Goal: Task Accomplishment & Management: Use online tool/utility

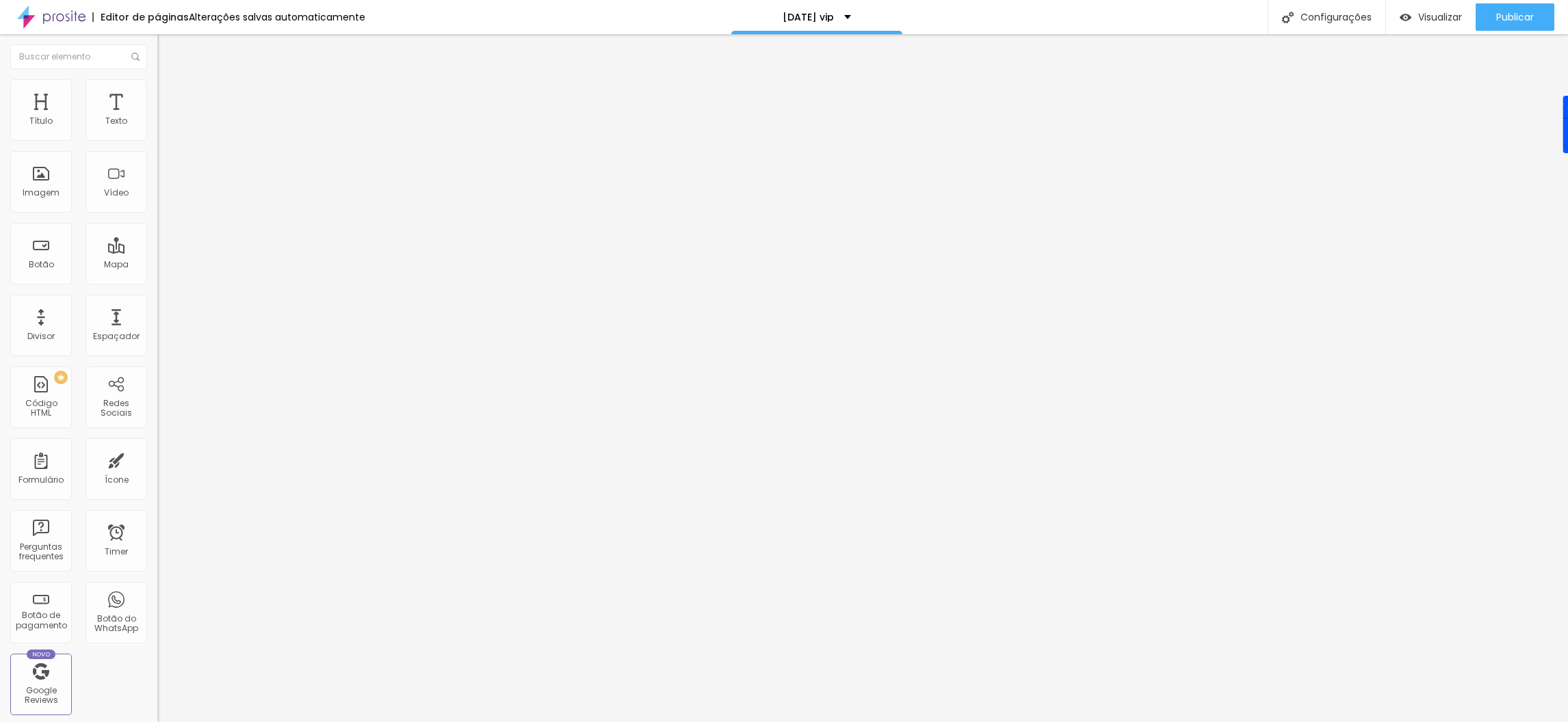
click at [157, 124] on span "Completo" at bounding box center [178, 118] width 42 height 12
click at [157, 81] on img at bounding box center [164, 86] width 13 height 13
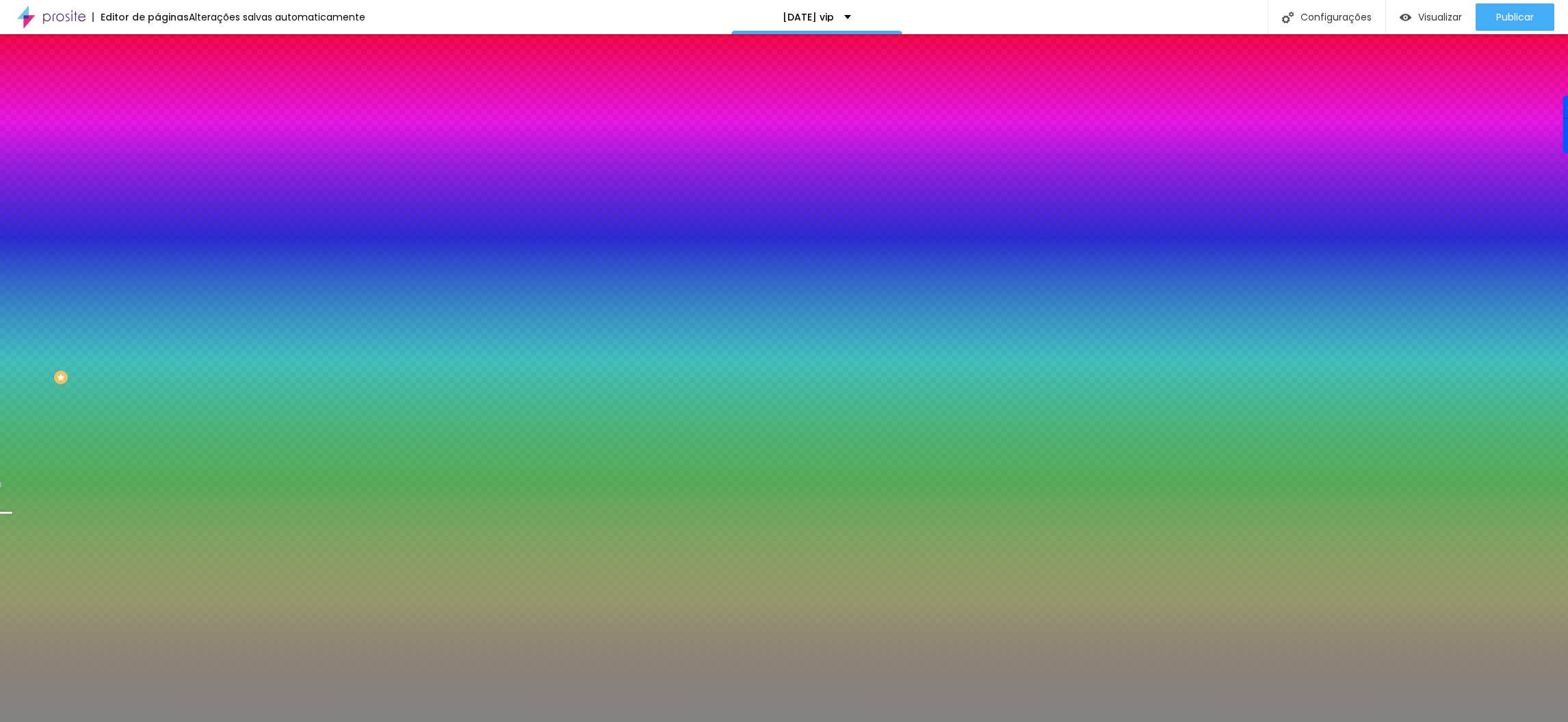
click at [157, 126] on span "Trocar imagem" at bounding box center [194, 120] width 75 height 12
click at [170, 97] on span "Avançado" at bounding box center [192, 102] width 45 height 12
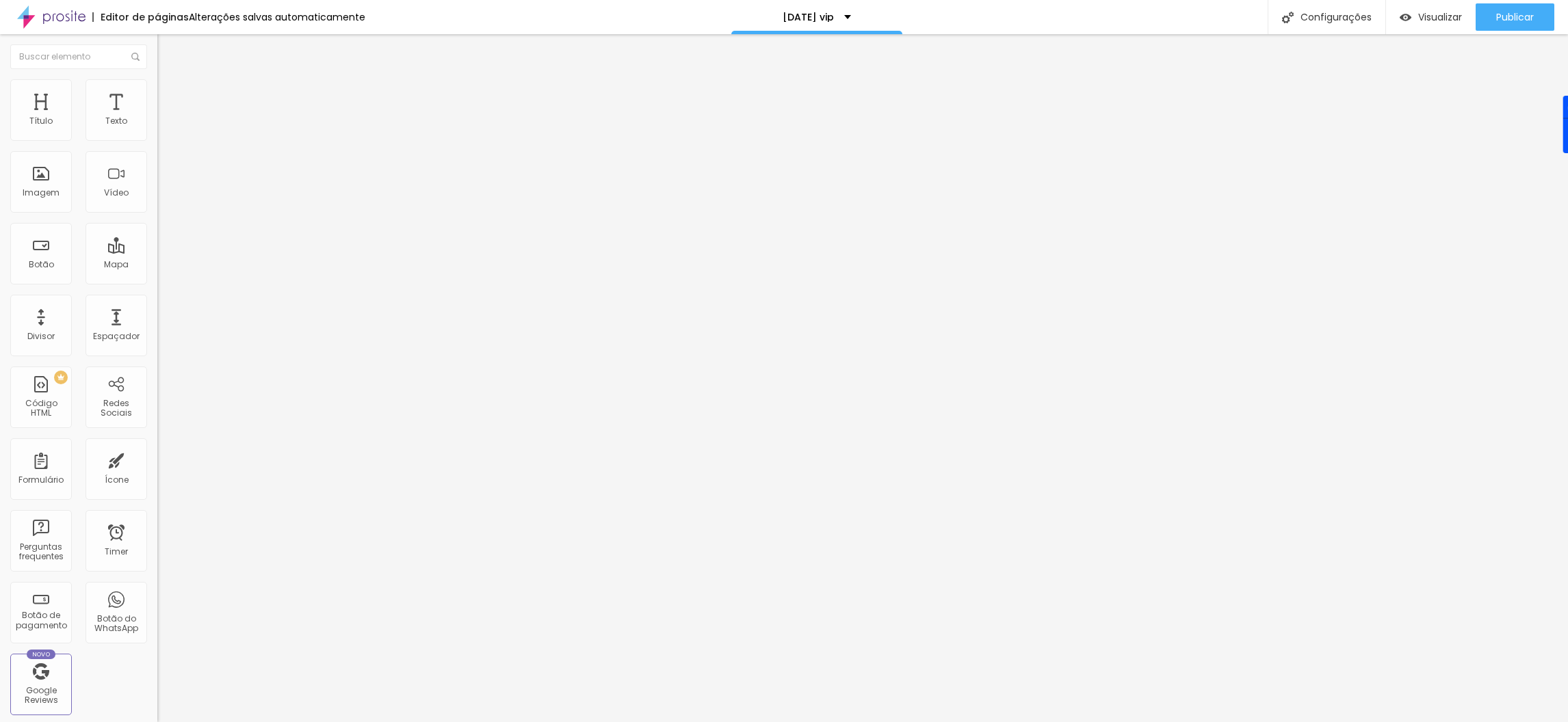
click at [157, 79] on li "Conteúdo" at bounding box center [236, 72] width 157 height 13
click at [157, 89] on li "Estilo" at bounding box center [236, 86] width 157 height 13
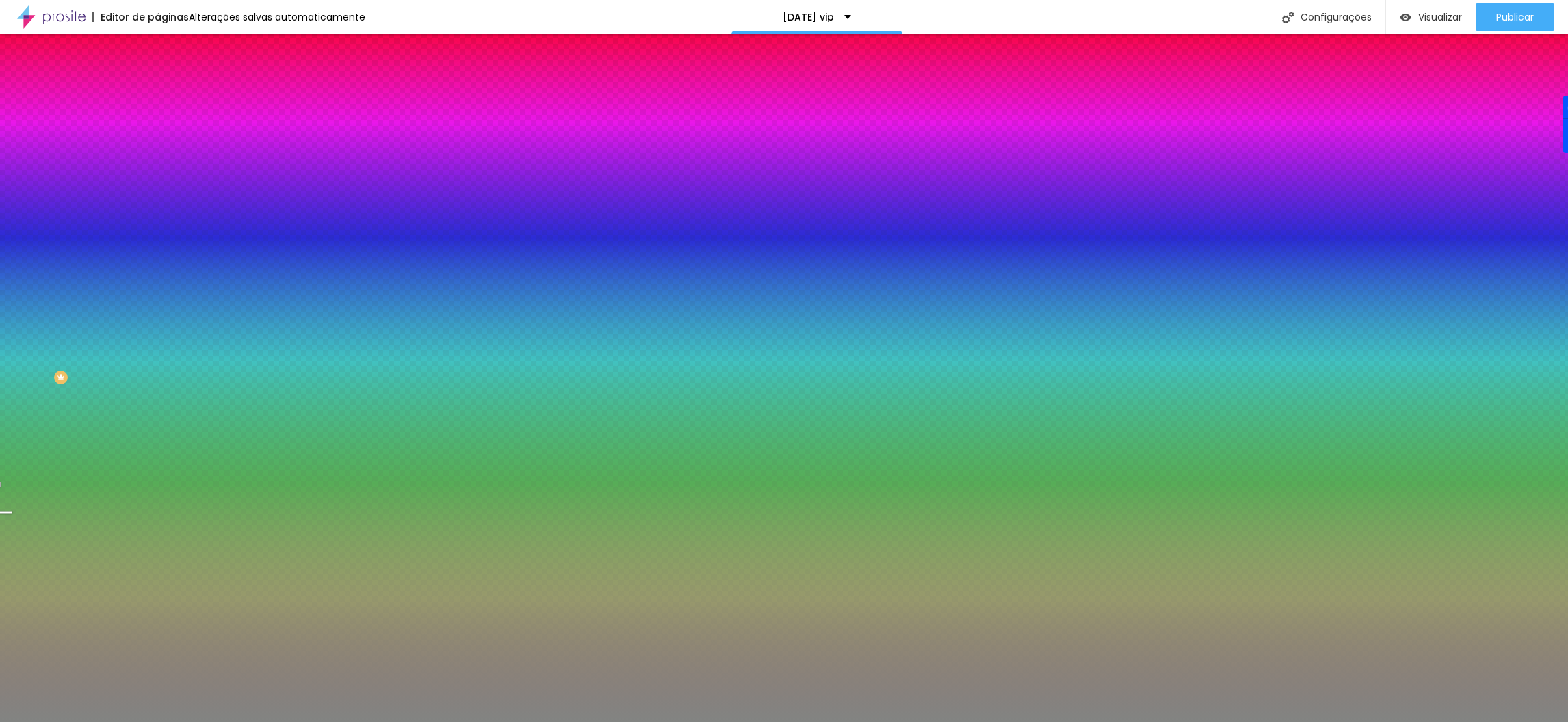
click at [157, 133] on div "Efeito da Imagem" at bounding box center [236, 128] width 157 height 8
click at [157, 142] on span "Parallax" at bounding box center [174, 136] width 34 height 12
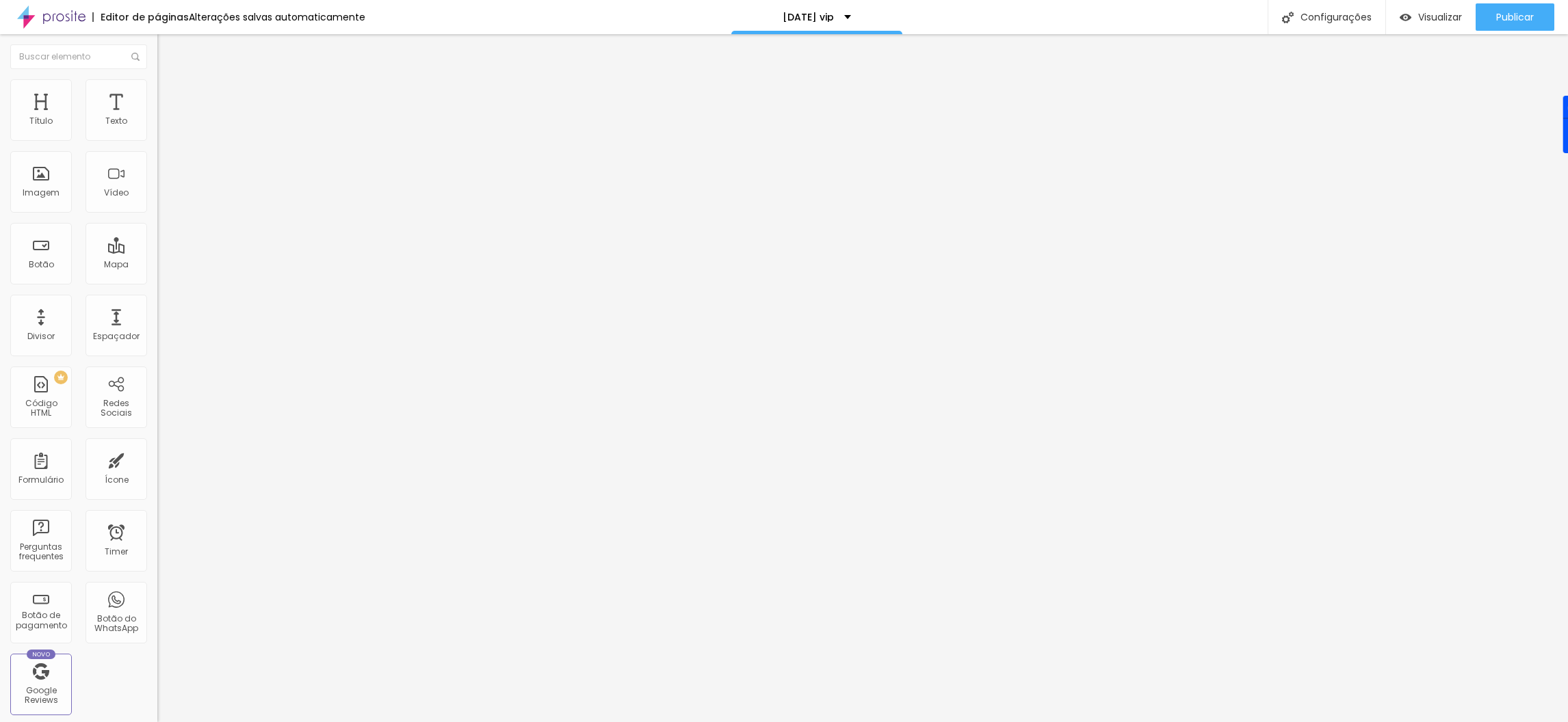
click at [170, 94] on span "Estilo" at bounding box center [180, 88] width 21 height 12
click at [157, 72] on li "Conteúdo" at bounding box center [236, 72] width 157 height 13
click at [168, 45] on div "Editar Coluna" at bounding box center [210, 50] width 85 height 11
click at [168, 45] on img "button" at bounding box center [173, 50] width 11 height 11
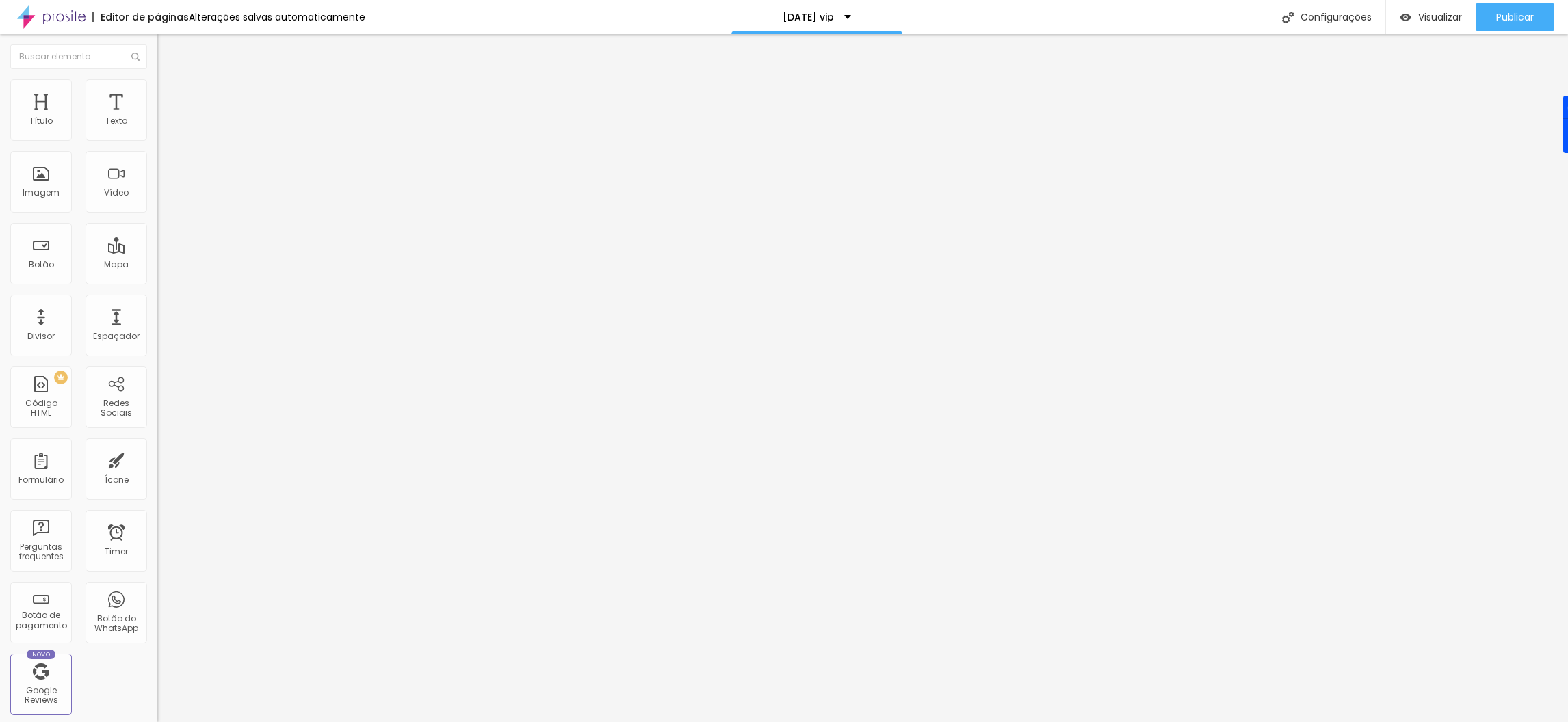
click at [232, 115] on img at bounding box center [236, 111] width 8 height 8
